Goal: Information Seeking & Learning: Understand process/instructions

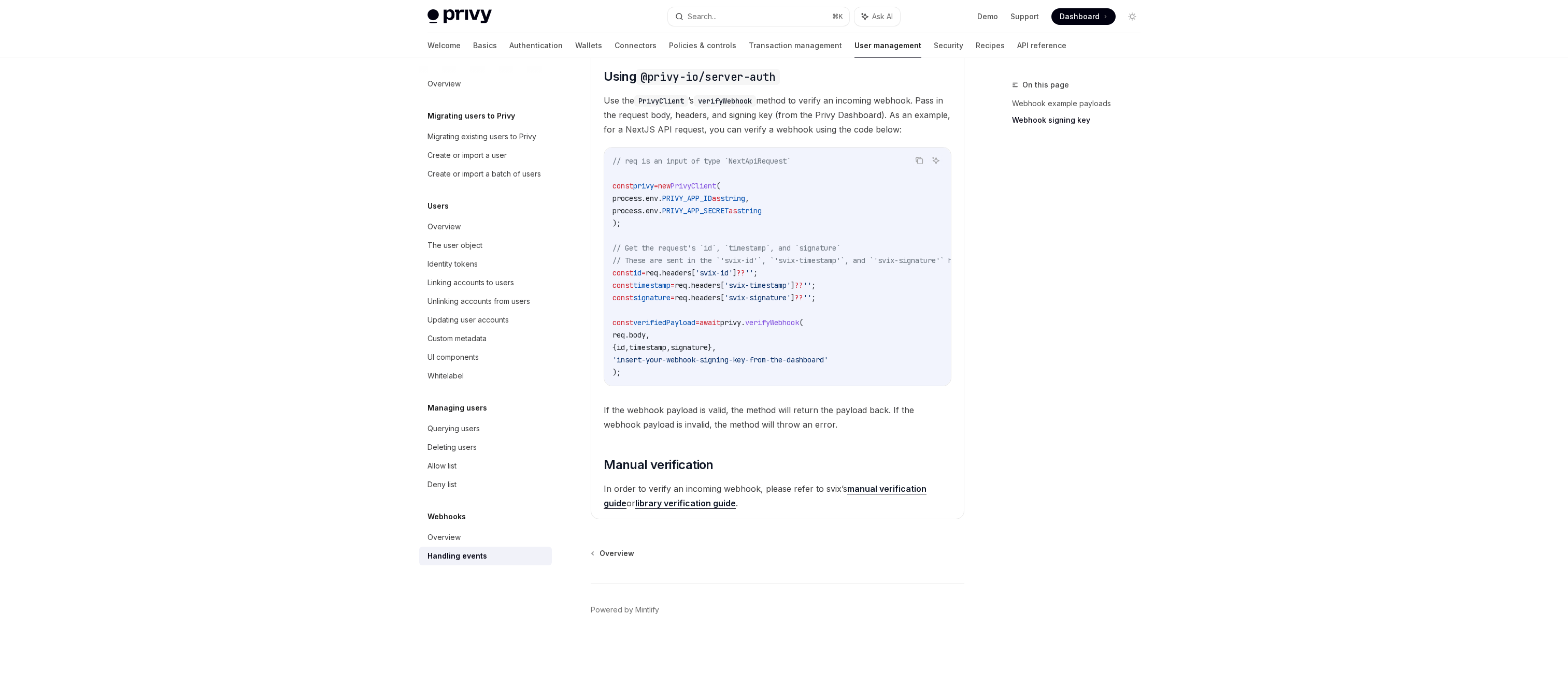
scroll to position [1100, 0]
click at [720, 367] on code "// req is an input of type `NextApiRequest` const privy = new PrivyClient ( pro…" at bounding box center [834, 266] width 444 height 224
click at [720, 165] on icon "Copy the contents from the code block" at bounding box center [919, 160] width 8 height 8
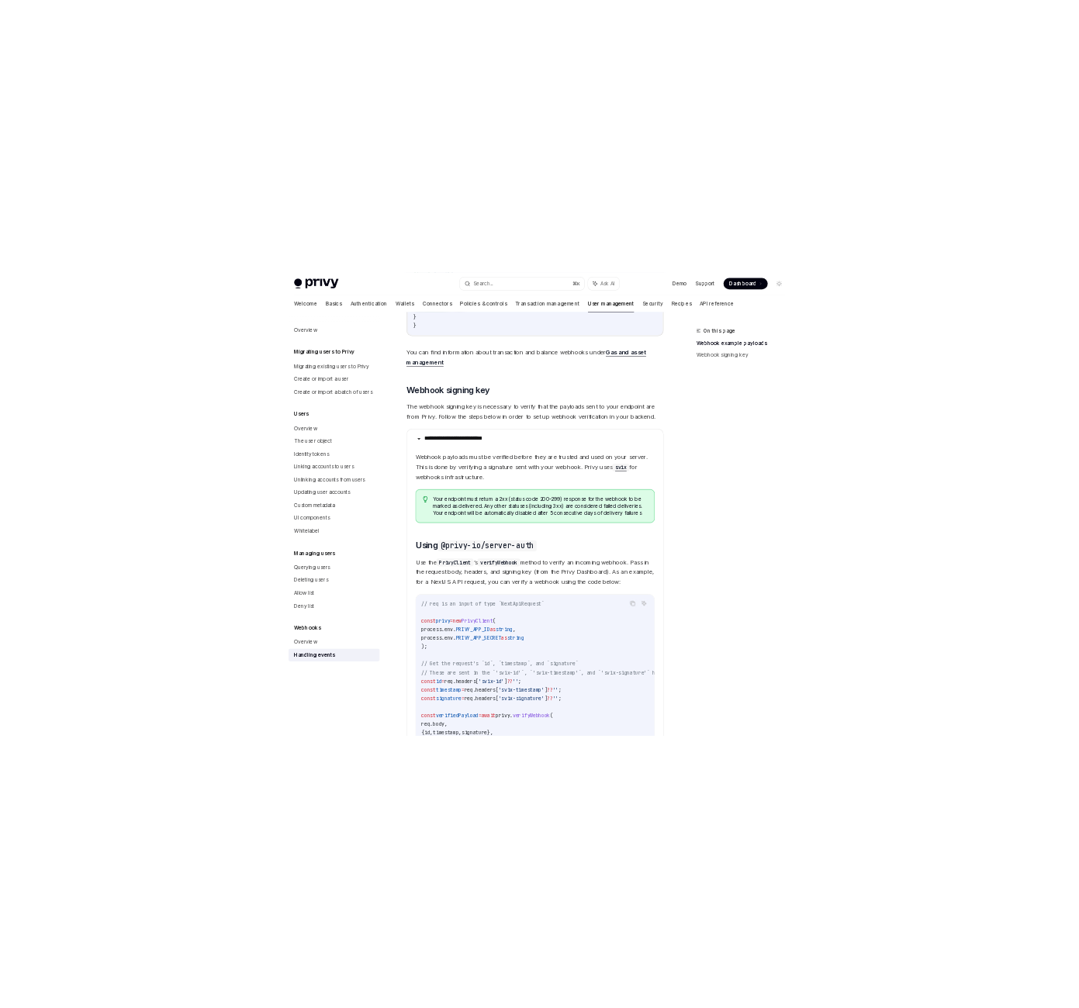
scroll to position [873, 0]
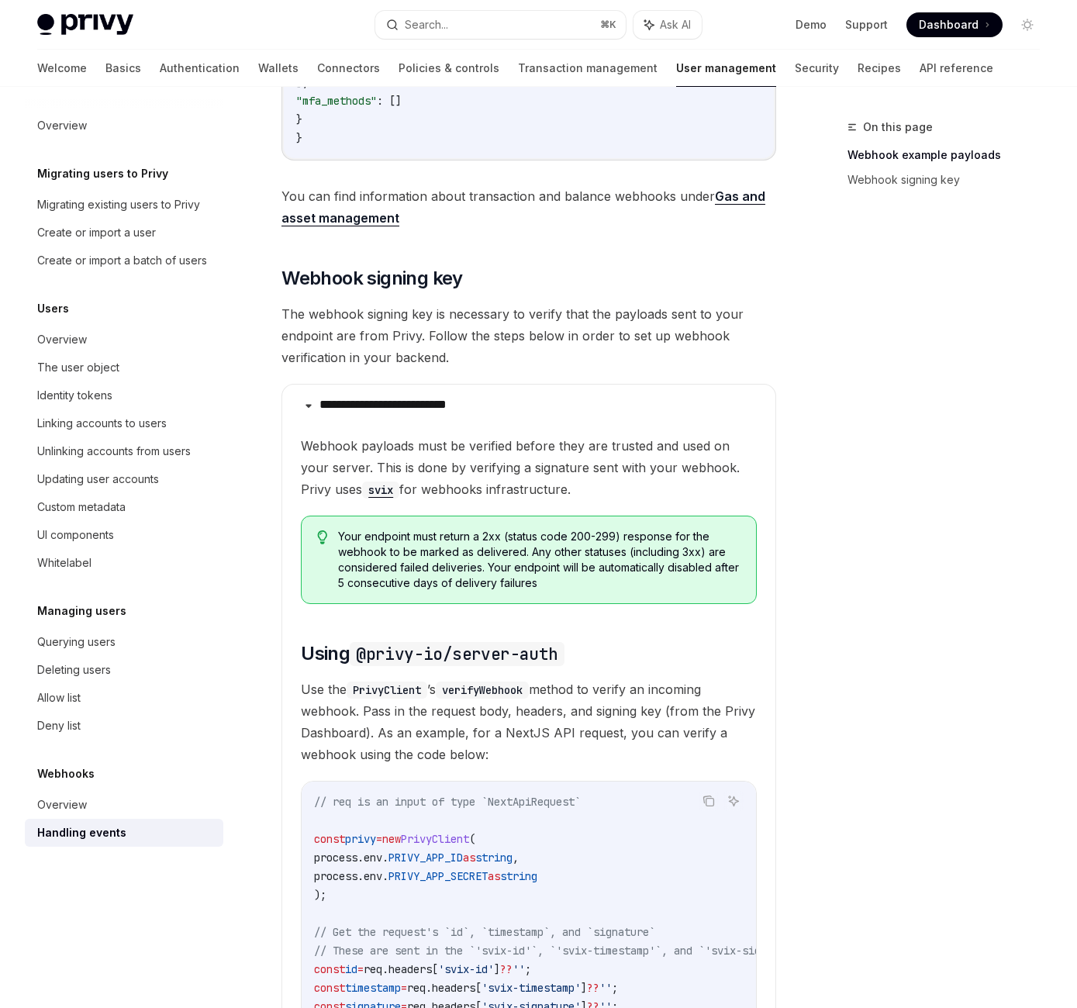
type textarea "*"
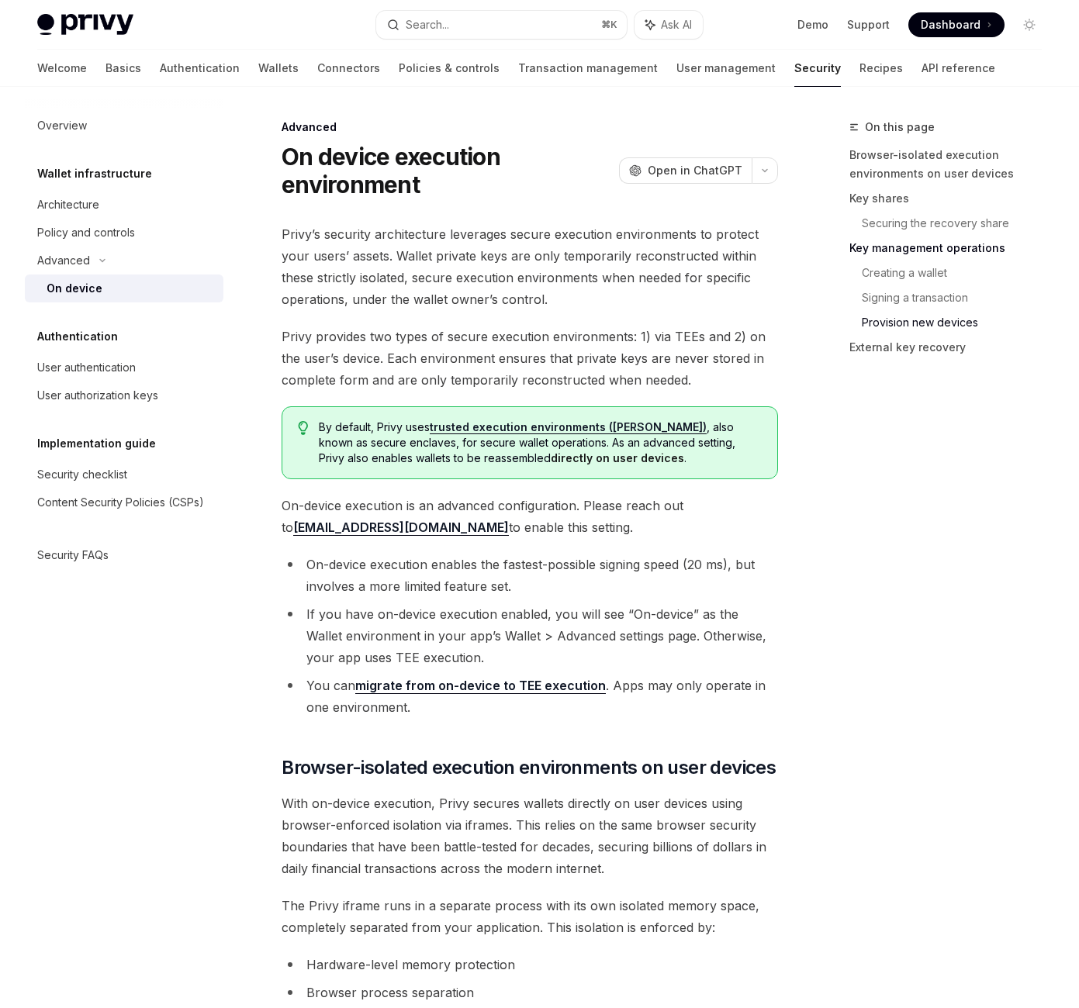
scroll to position [6703, 0]
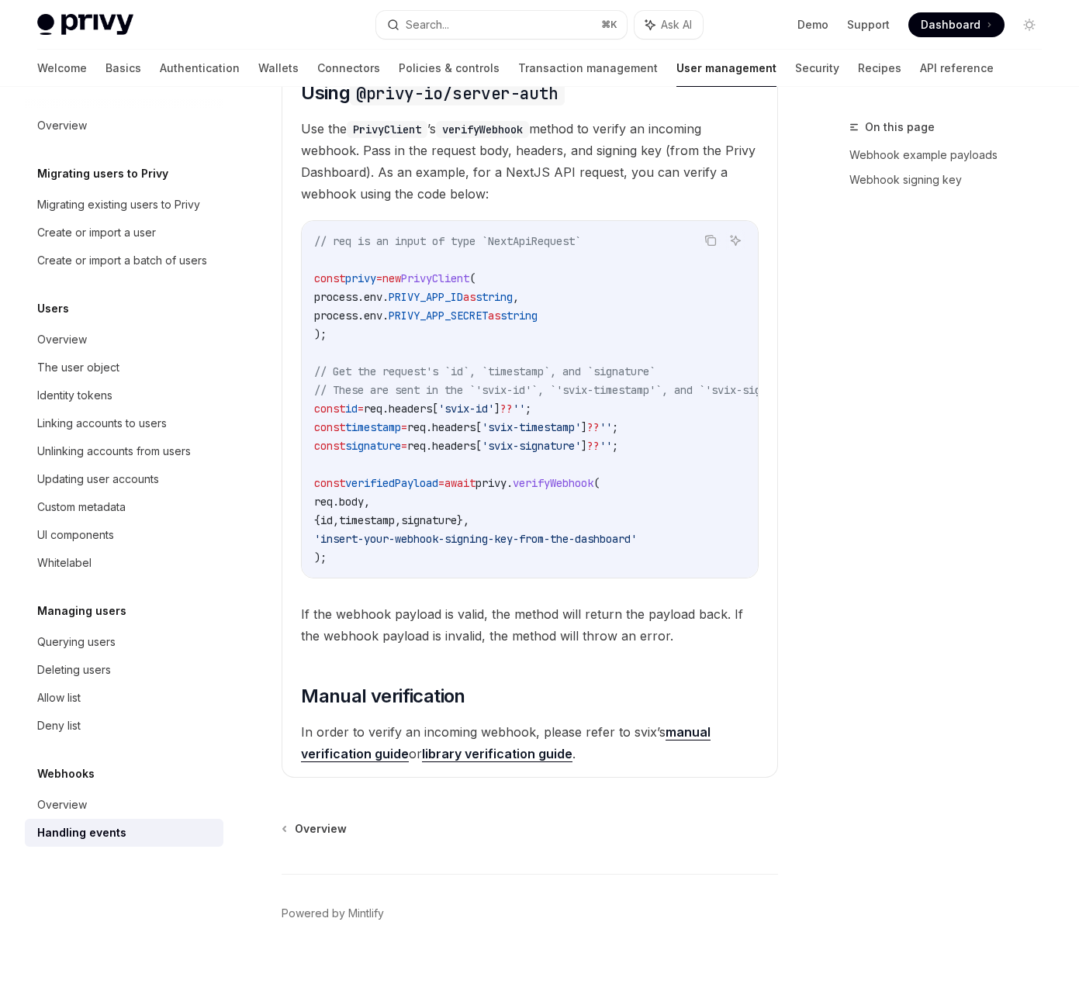
scroll to position [2633, 0]
click at [572, 746] on link "library verification guide" at bounding box center [497, 754] width 150 height 16
